Goal: Task Accomplishment & Management: Use online tool/utility

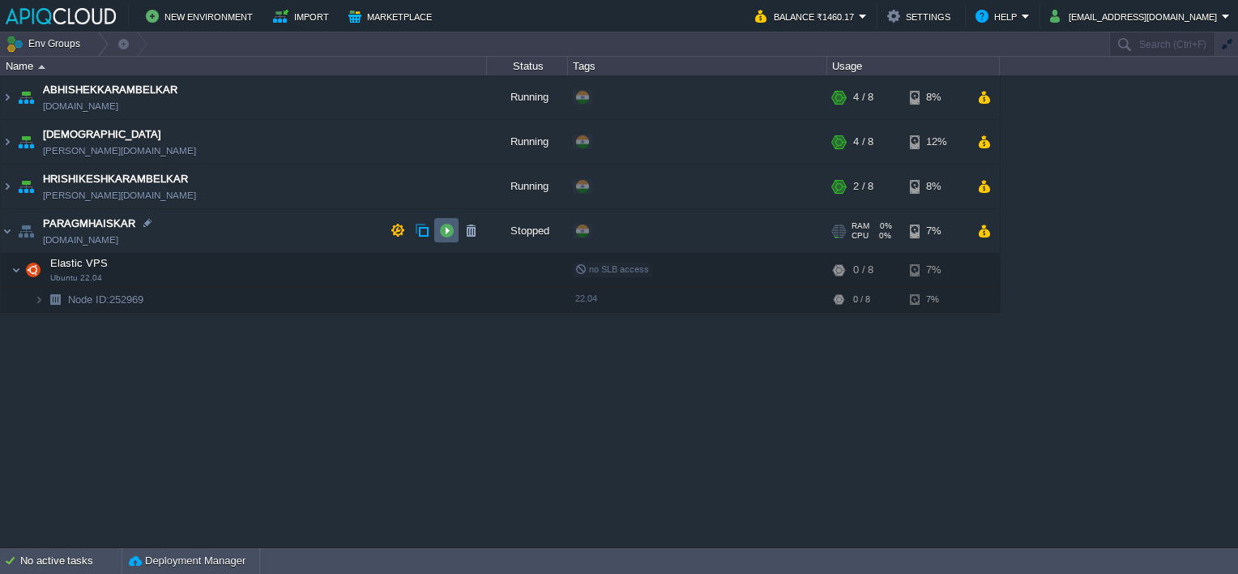
click at [445, 229] on button "button" at bounding box center [446, 230] width 15 height 15
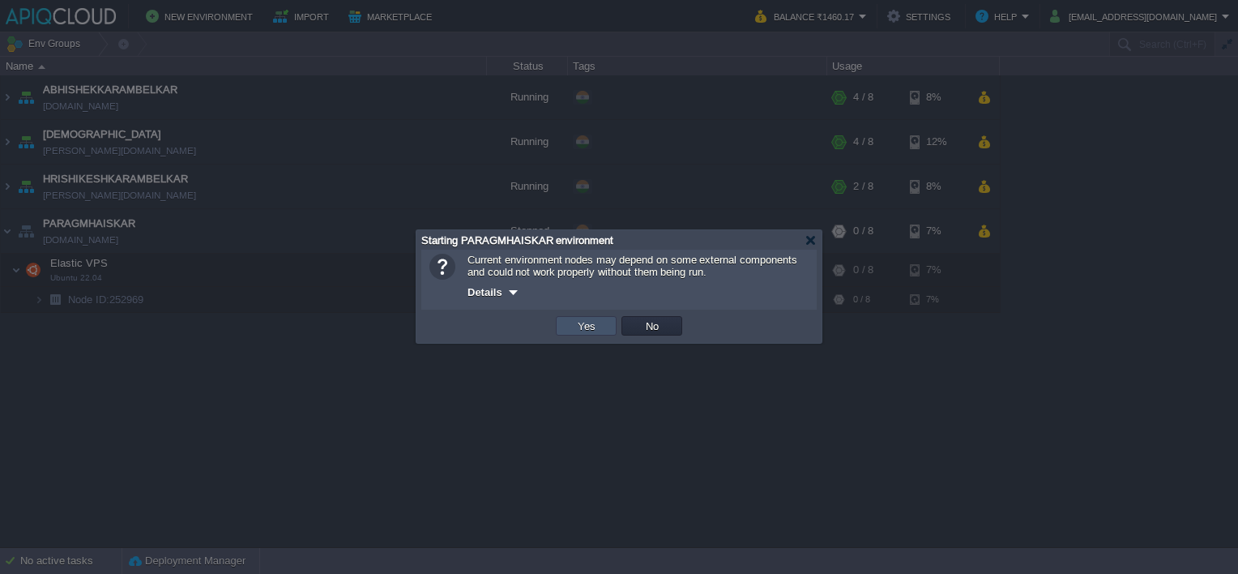
click at [593, 324] on button "Yes" at bounding box center [587, 326] width 28 height 15
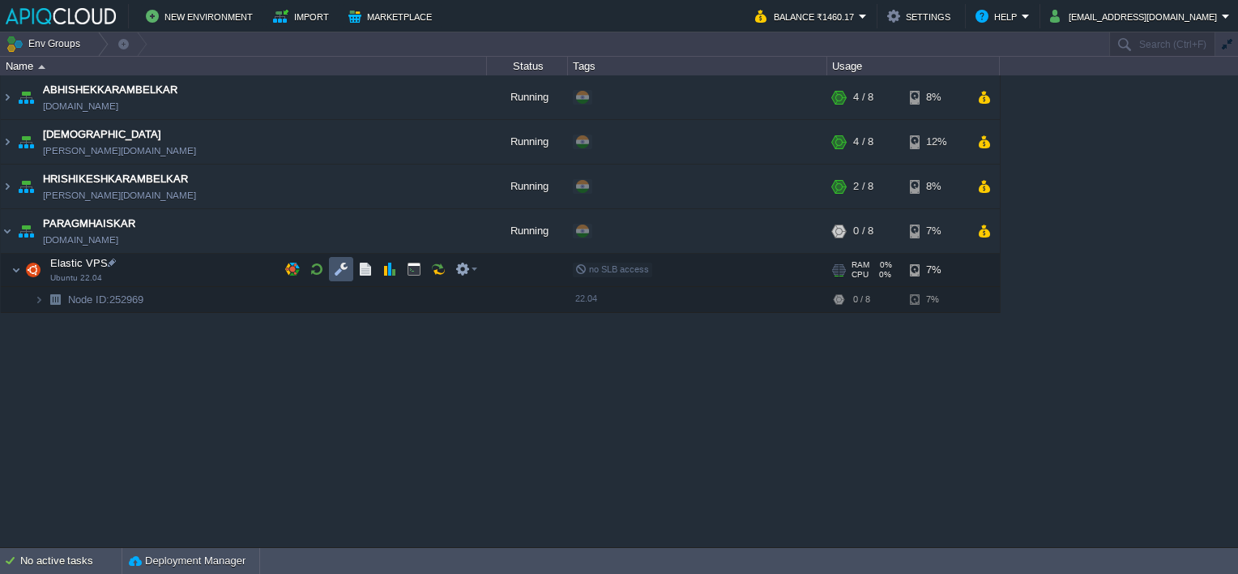
click at [341, 265] on button "button" at bounding box center [341, 269] width 15 height 15
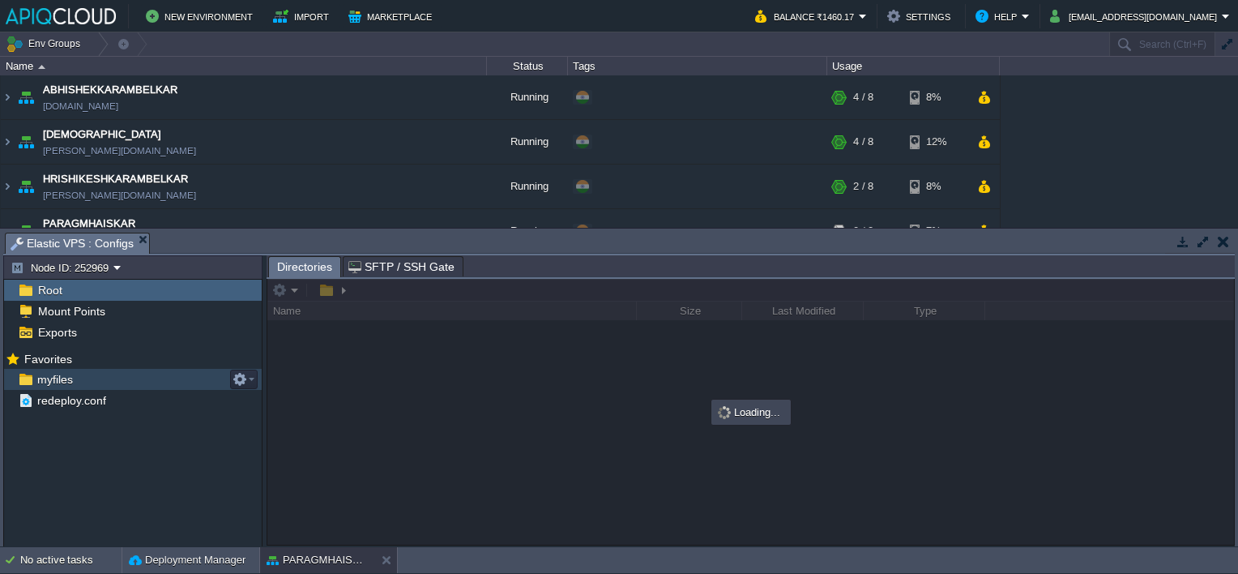
click at [48, 372] on span "myfiles" at bounding box center [54, 379] width 41 height 15
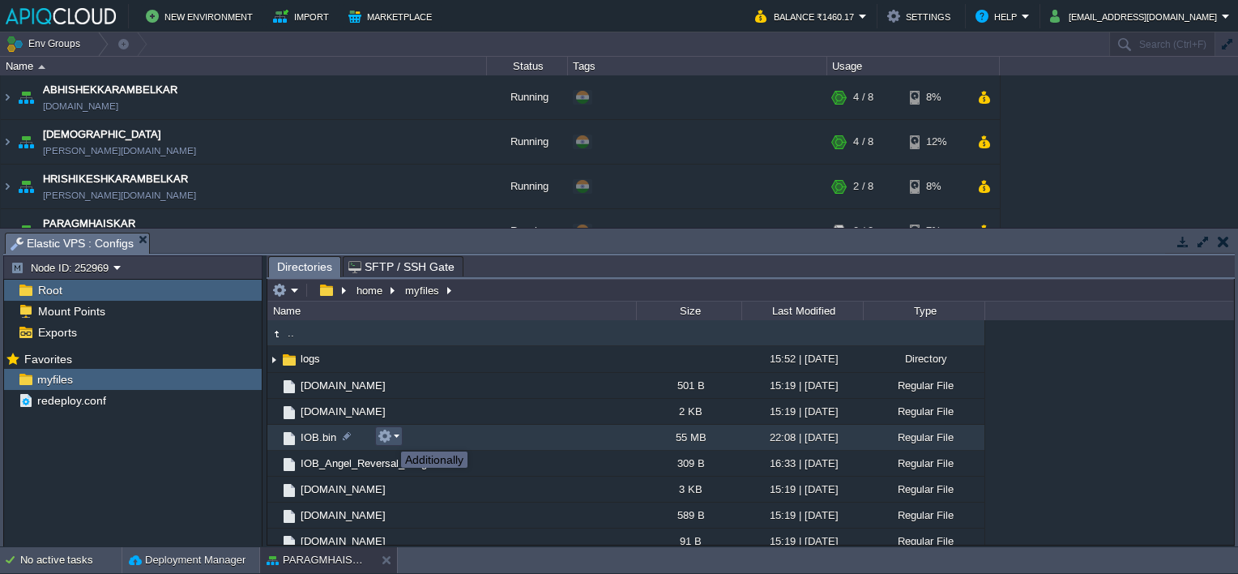
click at [389, 437] on button "button" at bounding box center [385, 436] width 15 height 15
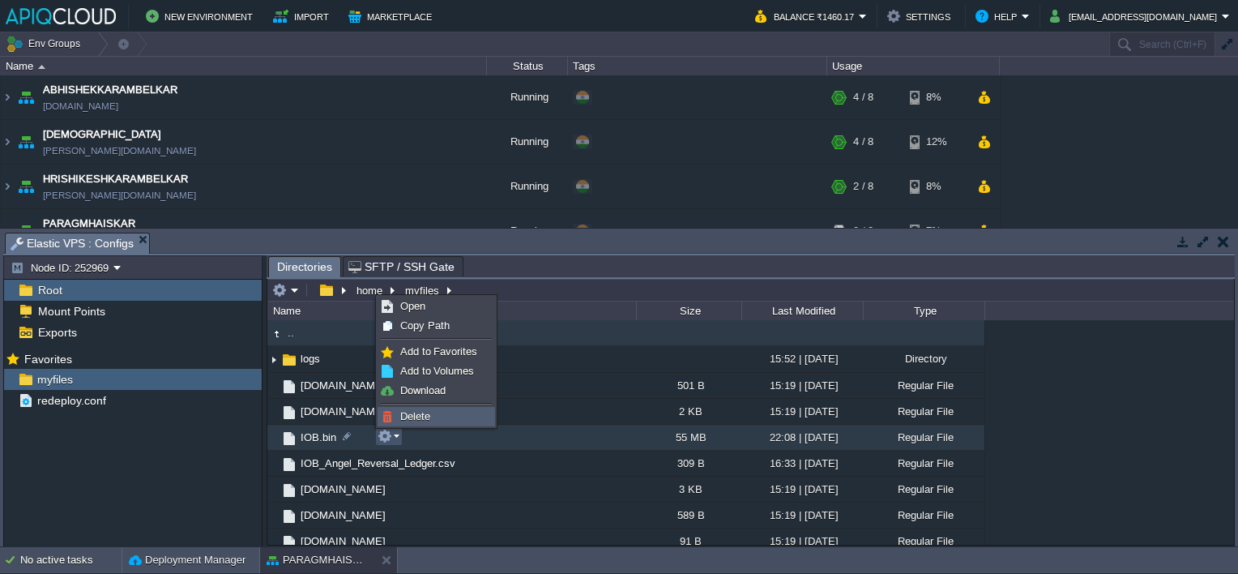
click at [421, 417] on span "Delete" at bounding box center [415, 416] width 30 height 12
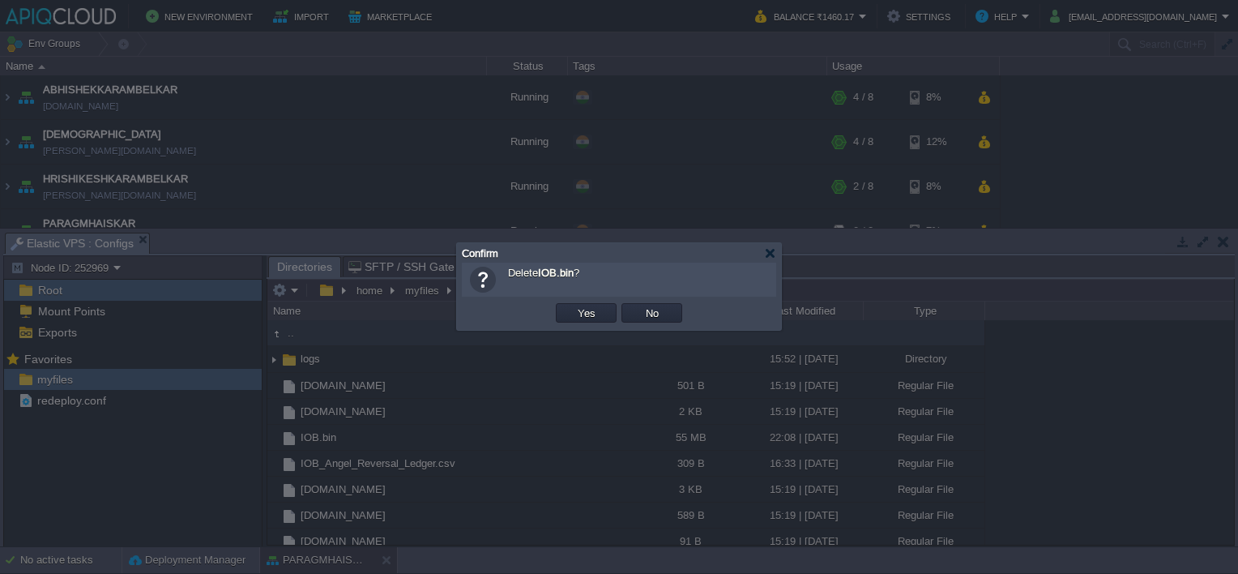
click at [572, 299] on div "OK Yes No Cancel" at bounding box center [619, 313] width 314 height 33
click at [581, 310] on button "Yes" at bounding box center [587, 313] width 28 height 15
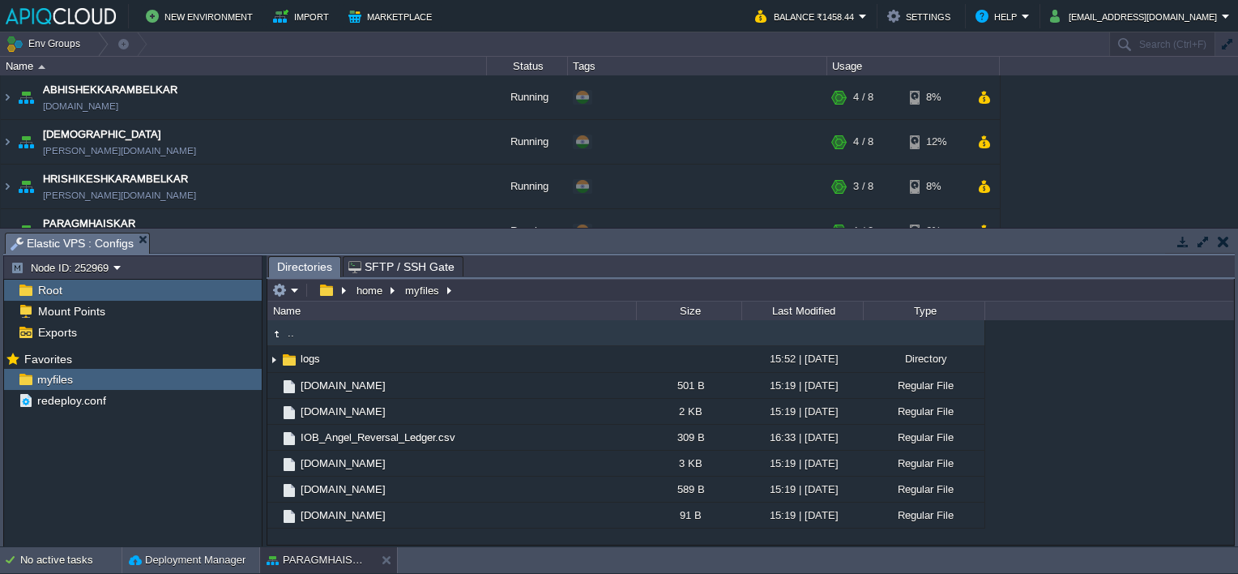
click at [1219, 237] on button "button" at bounding box center [1223, 241] width 11 height 15
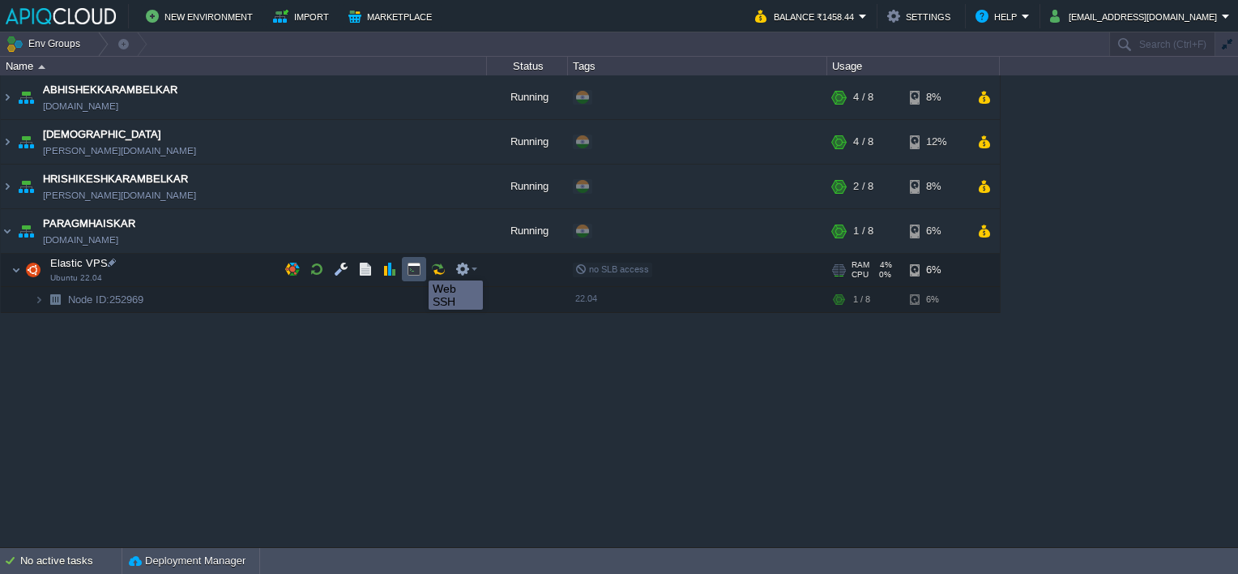
click at [417, 266] on button "button" at bounding box center [414, 269] width 15 height 15
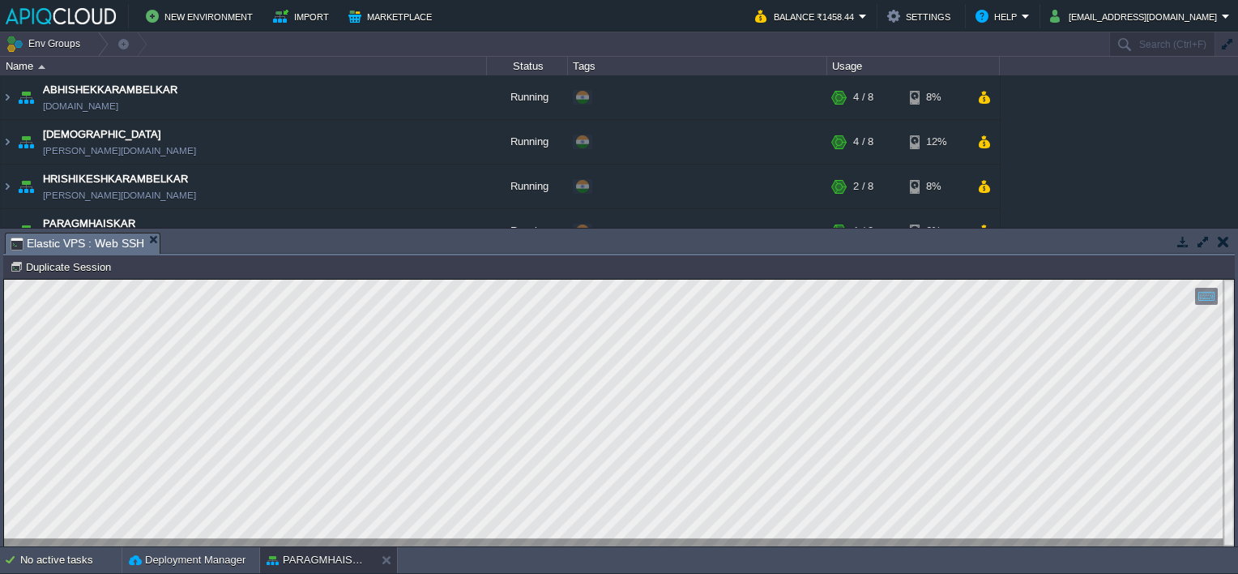
click at [1221, 240] on button "button" at bounding box center [1223, 241] width 11 height 15
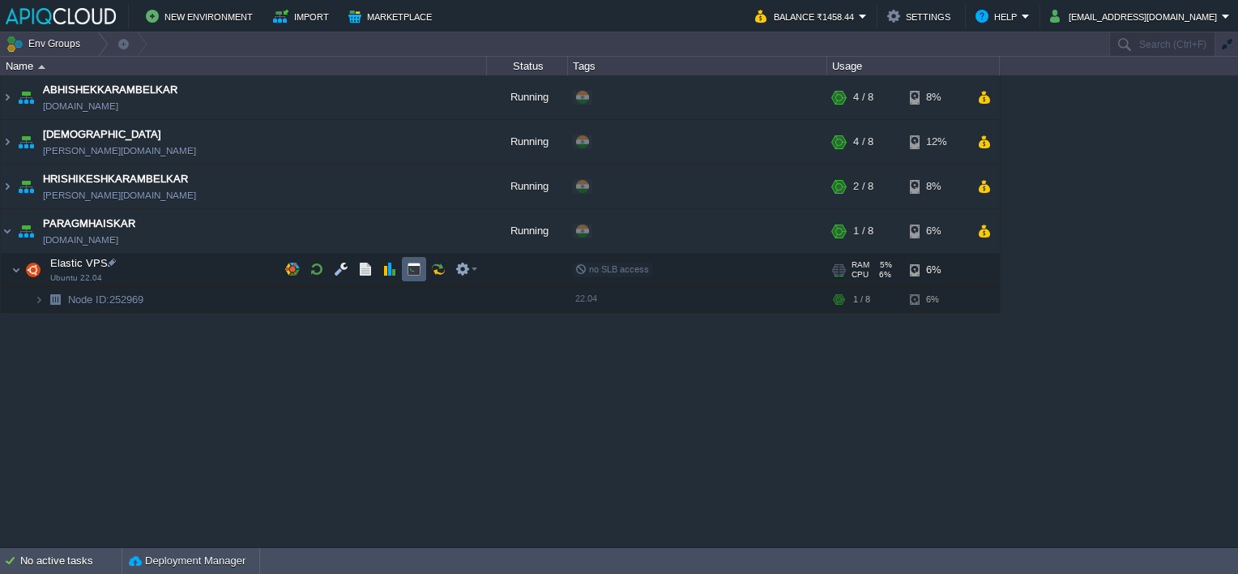
click at [410, 267] on button "button" at bounding box center [414, 269] width 15 height 15
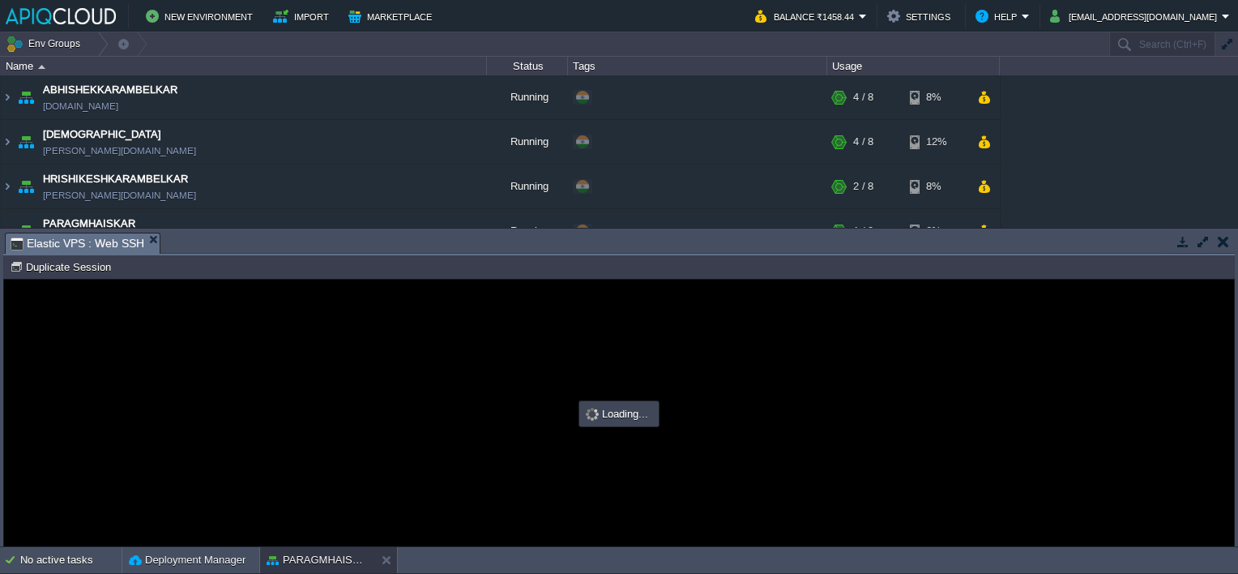
type input "#000000"
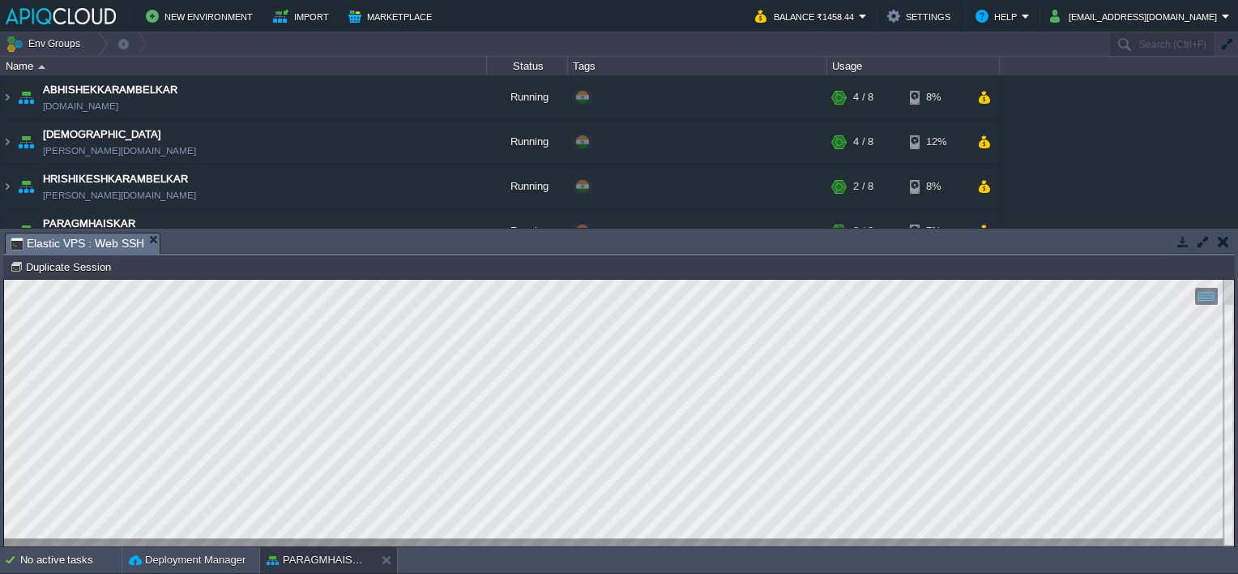
click at [1219, 242] on button "button" at bounding box center [1223, 241] width 11 height 15
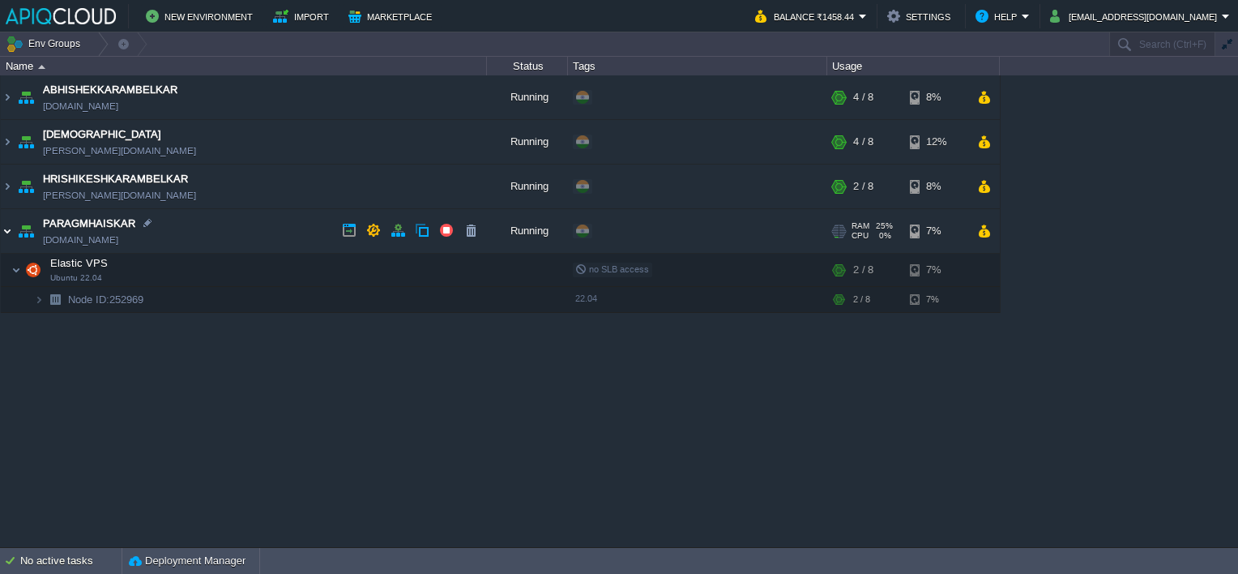
click at [6, 226] on img at bounding box center [7, 231] width 13 height 44
